Goal: Communication & Community: Answer question/provide support

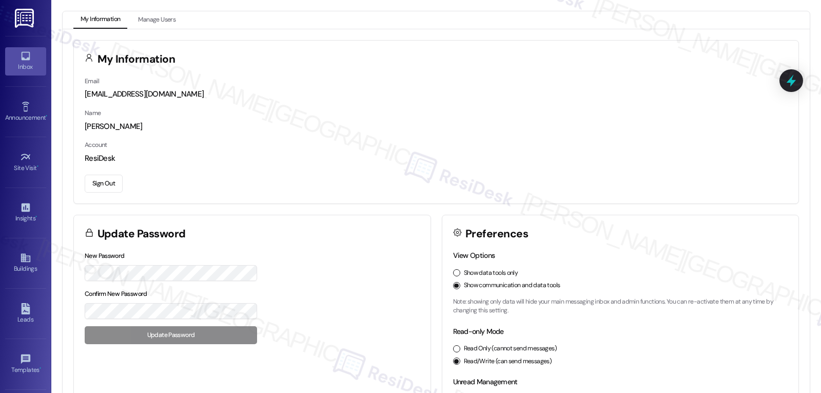
click at [7, 51] on link "Inbox" at bounding box center [25, 61] width 41 height 28
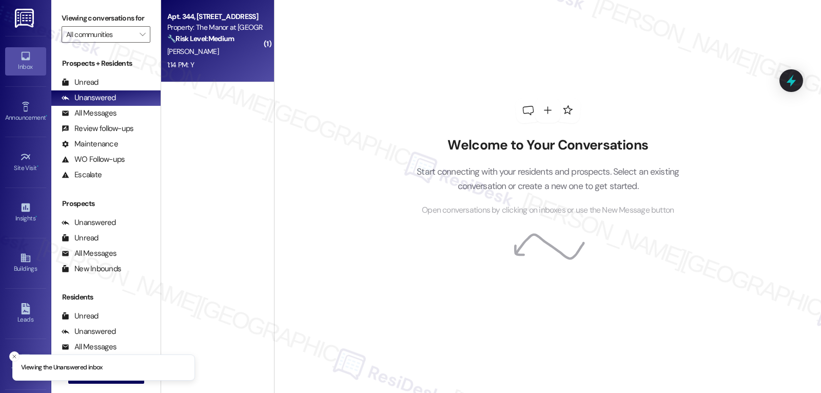
click at [204, 65] on div "1:14 PM: Y 1:14 PM: Y" at bounding box center [214, 64] width 97 height 13
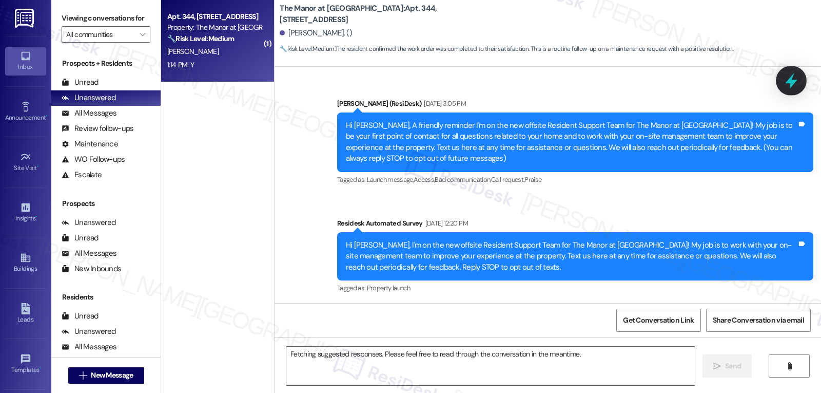
scroll to position [5906, 0]
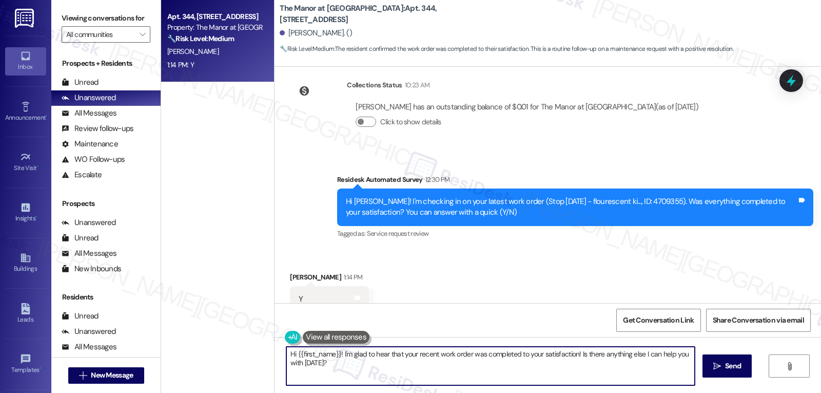
drag, startPoint x: 575, startPoint y: 353, endPoint x: 645, endPoint y: 390, distance: 79.4
click at [613, 388] on div "Hi {{first_name}}! I'm glad to hear that your recent work order was completed t…" at bounding box center [548, 375] width 546 height 77
paste textarea "f you have any questions or need anything, feel free to reach out. I’m always a…"
type textarea "Hi {{first_name}}! I'm glad to hear that your recent work order was completed t…"
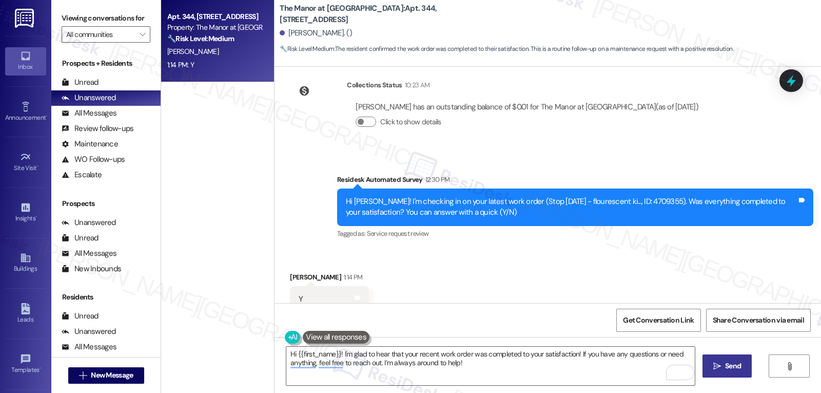
click at [737, 365] on span "Send" at bounding box center [733, 365] width 16 height 11
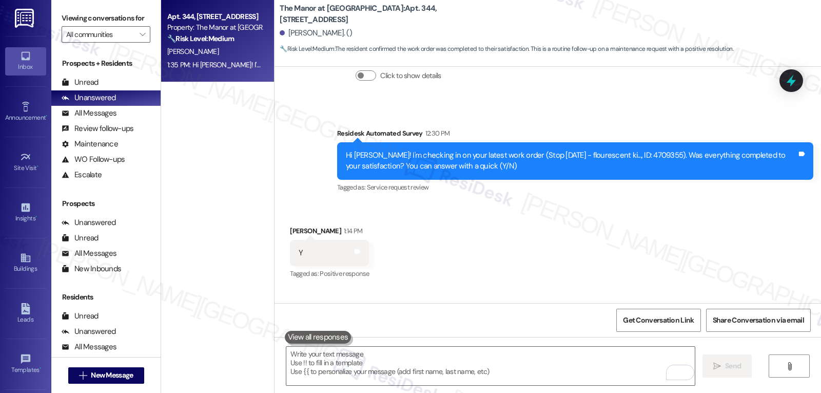
scroll to position [5988, 0]
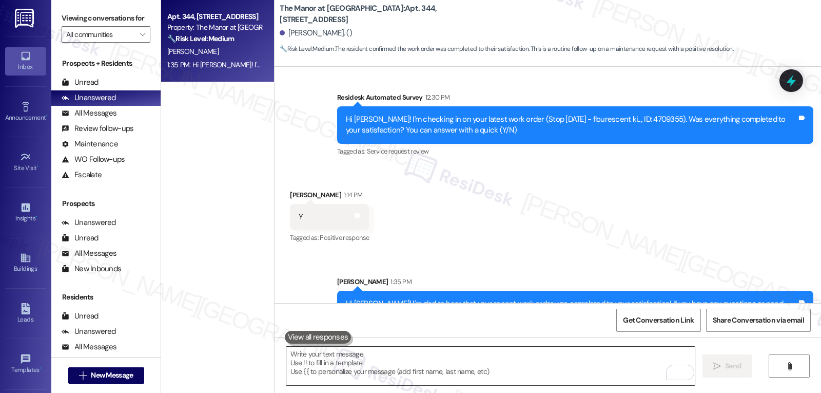
click at [347, 359] on textarea "To enrich screen reader interactions, please activate Accessibility in Grammarl…" at bounding box center [490, 365] width 408 height 38
click at [309, 368] on textarea "To enrich screen reader interactions, please activate Accessibility in Grammarl…" at bounding box center [490, 365] width 408 height 38
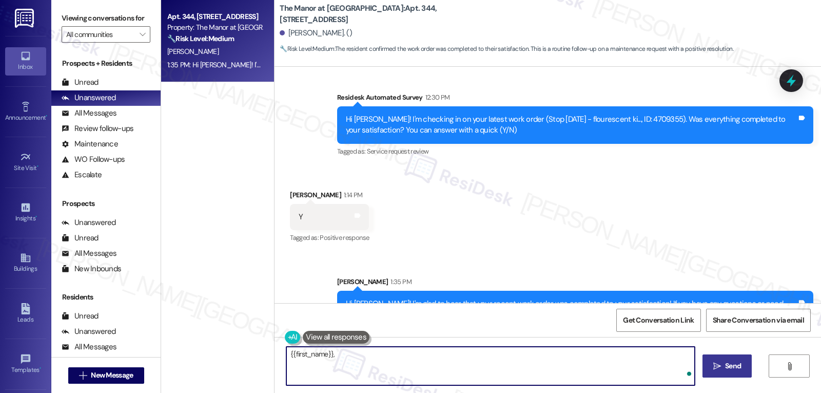
paste textarea "I’d love to know—has your experience at {{property}} been what you expected? Yo…"
type textarea "{{first_name}}, I’d love to know—has your experience at {{property}} been what …"
click at [728, 369] on span "Send" at bounding box center [733, 365] width 16 height 11
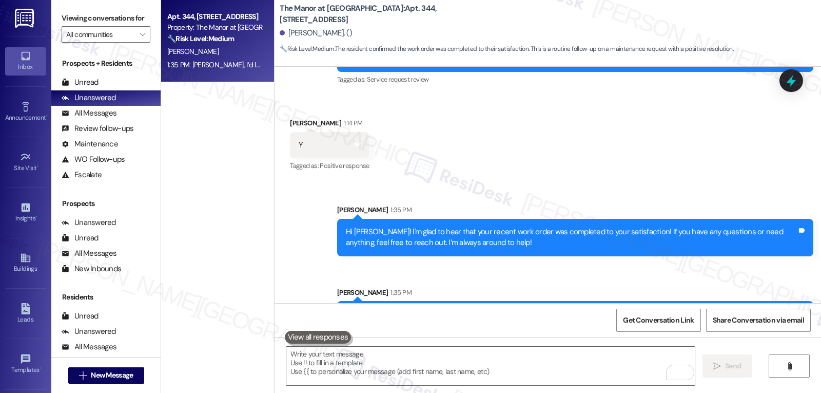
scroll to position [97, 0]
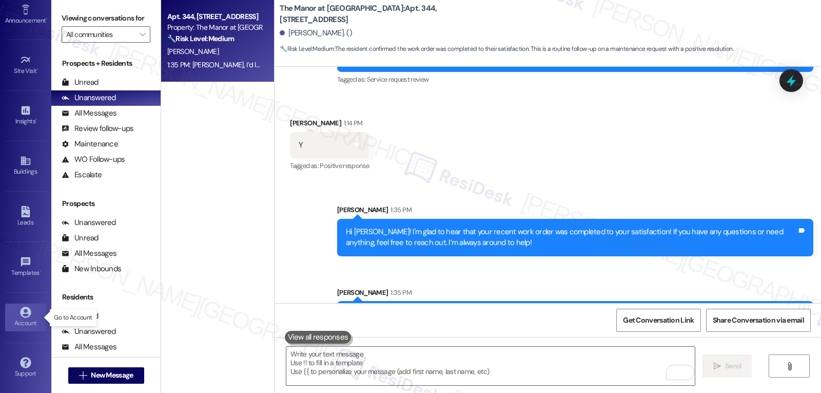
click at [24, 325] on div "Account" at bounding box center [25, 323] width 51 height 10
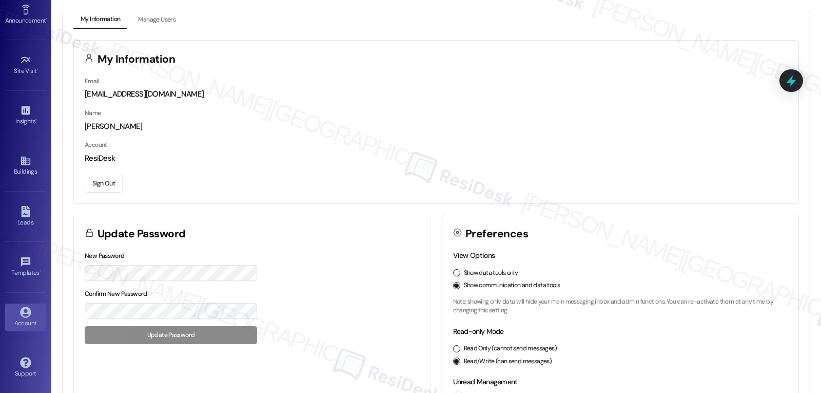
click at [107, 187] on button "Sign Out" at bounding box center [104, 183] width 38 height 18
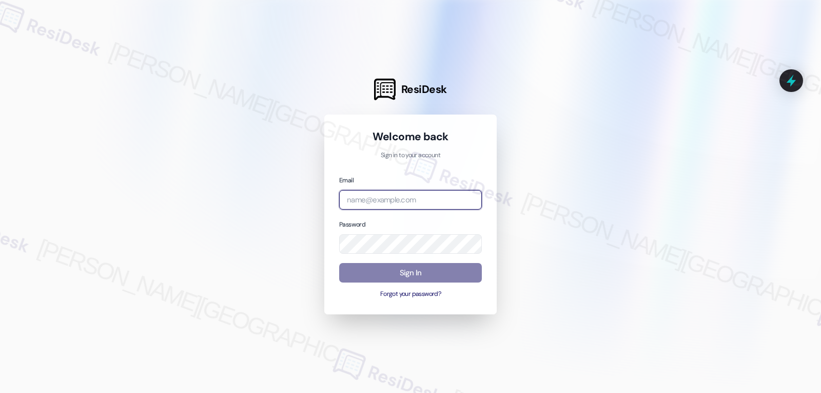
click at [369, 198] on input "email" at bounding box center [410, 200] width 143 height 20
click at [383, 201] on input "email" at bounding box center [410, 200] width 143 height 20
paste input "automated-surveys-archway_equities-jomar.punay@archway_[DOMAIN_NAME]"
type input "automated-surveys-archway_equities-jomar.punay@archway_[DOMAIN_NAME]"
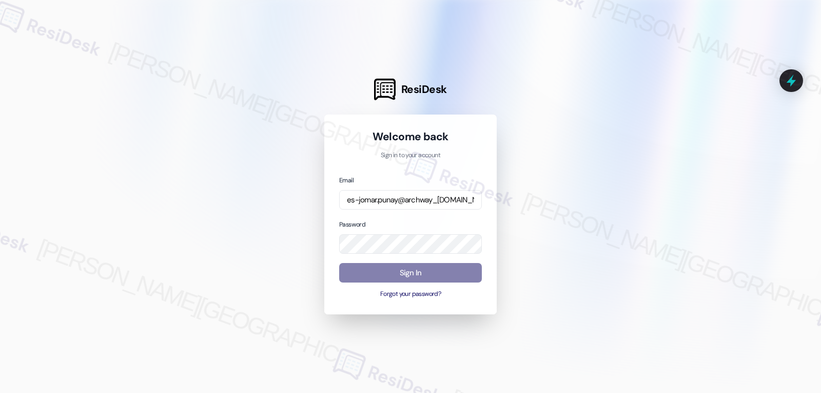
click at [378, 166] on div "Welcome back Sign in to your account Email automated-surveys-archway_equities-j…" at bounding box center [410, 214] width 143 height 170
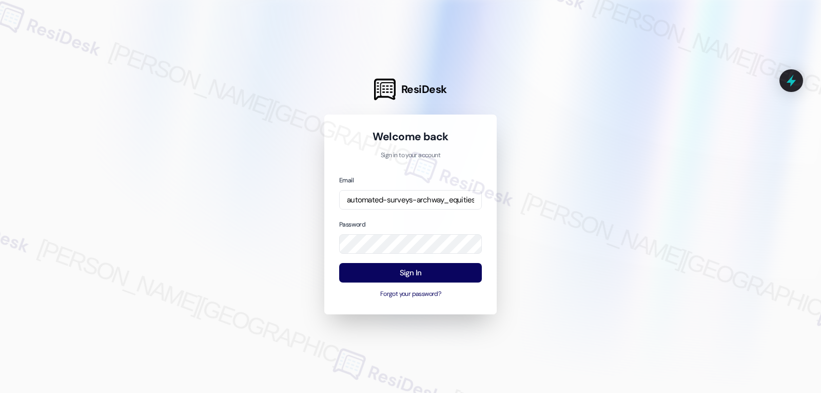
click at [402, 219] on div "Password" at bounding box center [410, 236] width 143 height 35
click at [432, 276] on button "Sign In" at bounding box center [410, 273] width 143 height 20
